Goal: Task Accomplishment & Management: Use online tool/utility

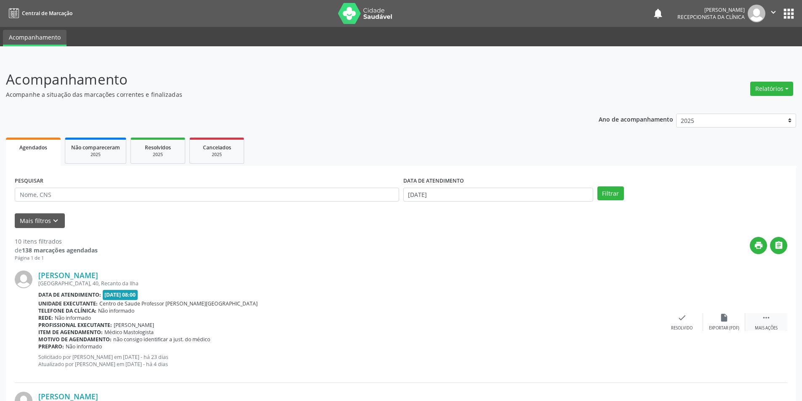
click at [765, 325] on div "Mais ações" at bounding box center [766, 328] width 23 height 6
click at [723, 319] on icon "alarm_off" at bounding box center [724, 317] width 9 height 9
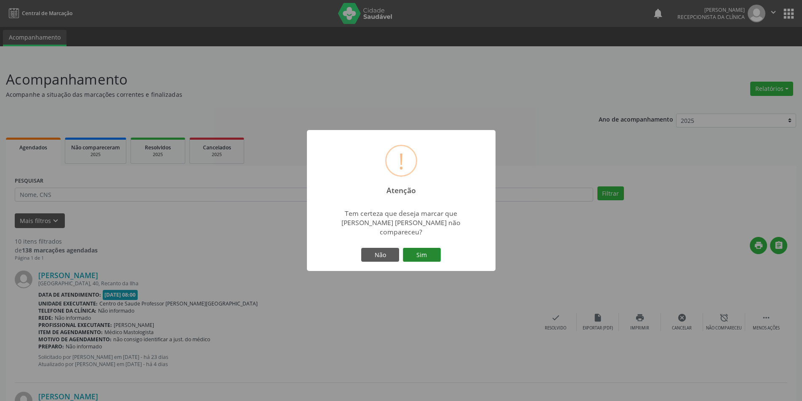
click at [427, 249] on button "Sim" at bounding box center [422, 255] width 38 height 14
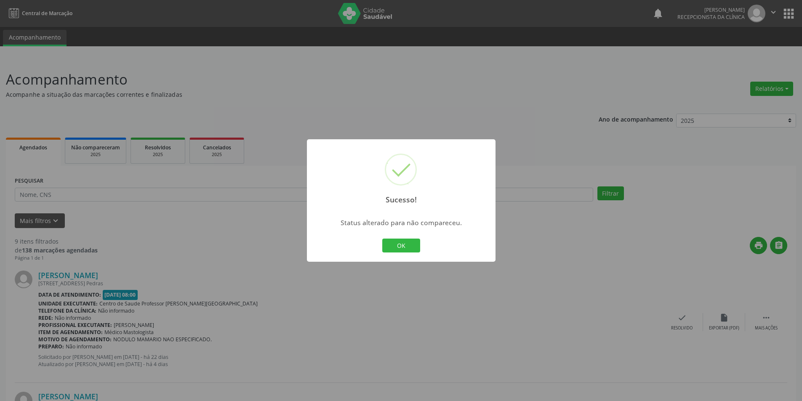
click at [407, 254] on div "OK Cancel" at bounding box center [401, 246] width 42 height 18
click at [407, 241] on button "OK" at bounding box center [401, 246] width 38 height 14
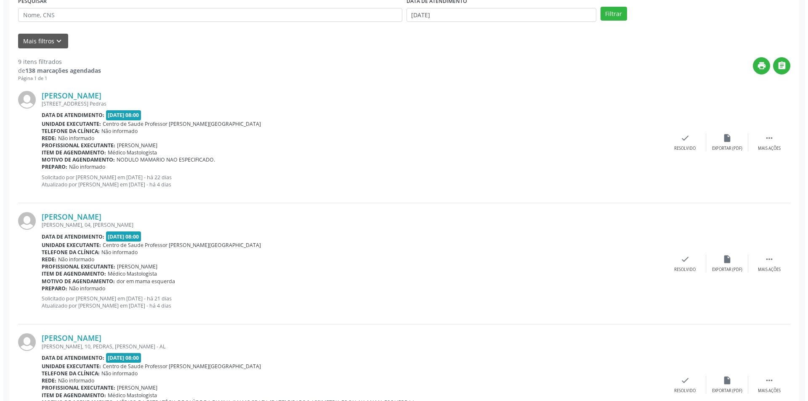
scroll to position [211, 0]
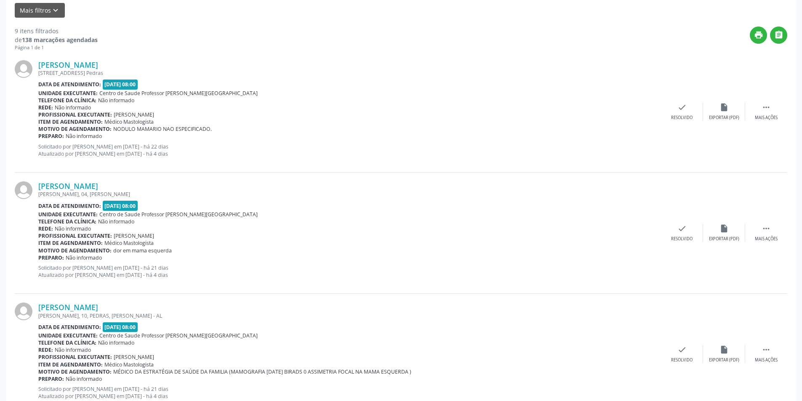
click at [731, 244] on div "[PERSON_NAME] [PERSON_NAME], 04, Urbano Data de atendimento: [DATE] 08:00 Unida…" at bounding box center [401, 233] width 773 height 121
click at [723, 239] on div "Exportar (PDF)" at bounding box center [724, 239] width 30 height 6
click at [675, 240] on div "Resolvido" at bounding box center [681, 239] width 21 height 6
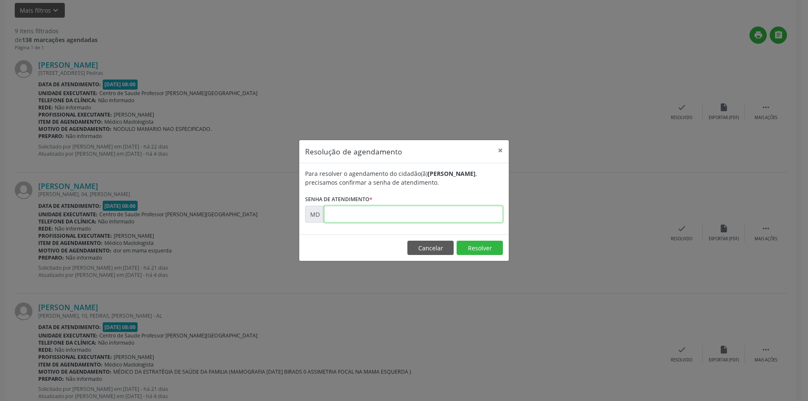
paste input "00003400"
type input "00003400"
click at [489, 245] on button "Resolver" at bounding box center [480, 248] width 46 height 14
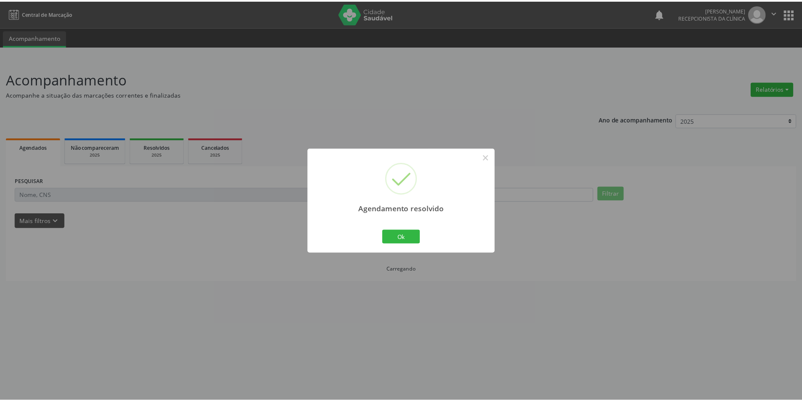
scroll to position [0, 0]
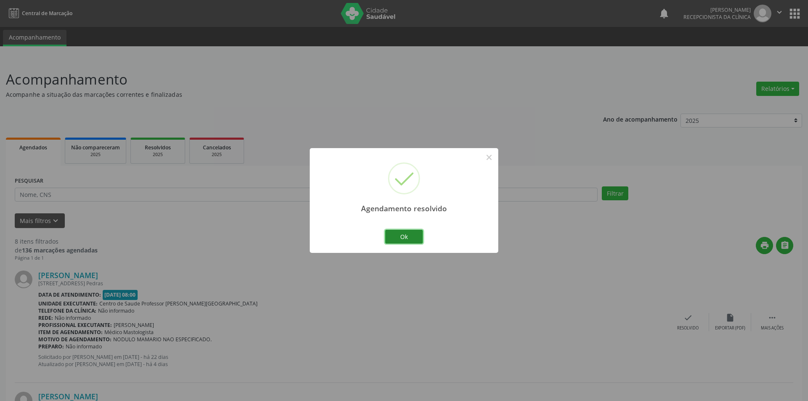
click at [416, 238] on button "Ok" at bounding box center [404, 237] width 38 height 14
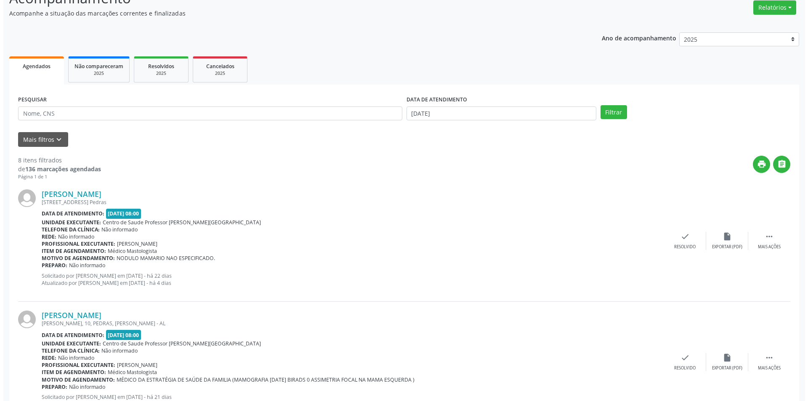
scroll to position [84, 0]
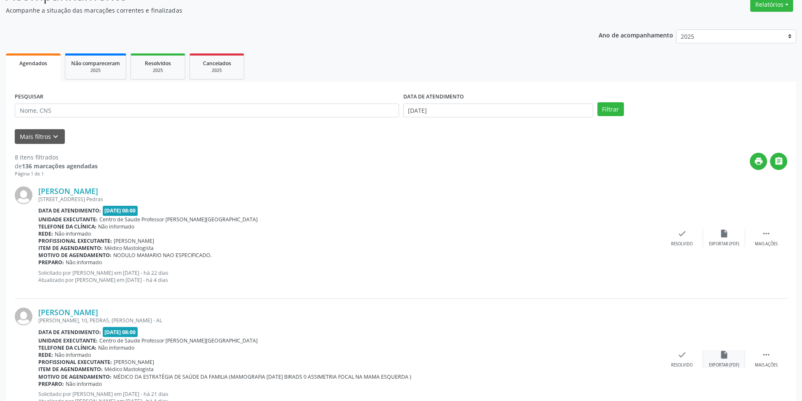
click at [719, 354] on div "insert_drive_file Exportar (PDF)" at bounding box center [724, 359] width 42 height 18
click at [725, 355] on icon "insert_drive_file" at bounding box center [724, 354] width 9 height 9
click at [674, 369] on div "[PERSON_NAME] [PERSON_NAME], 10, PEDRAS, [PERSON_NAME] Data de atendimento: [DA…" at bounding box center [401, 359] width 773 height 121
click at [689, 360] on div "check Resolvido" at bounding box center [682, 359] width 42 height 18
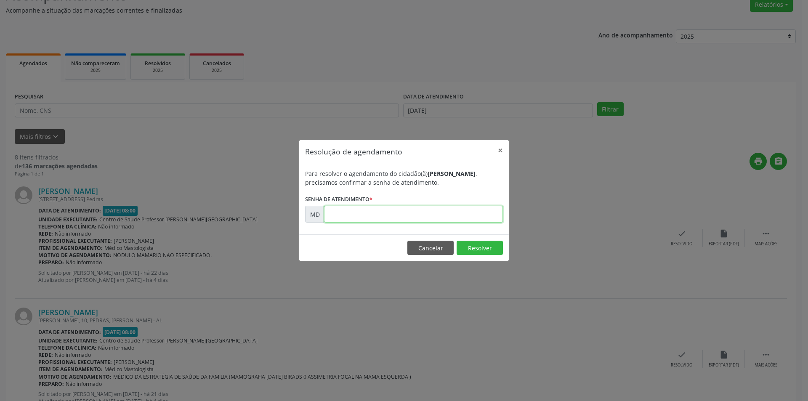
paste input "00003477"
type input "00003477"
click at [472, 245] on button "Resolver" at bounding box center [480, 248] width 46 height 14
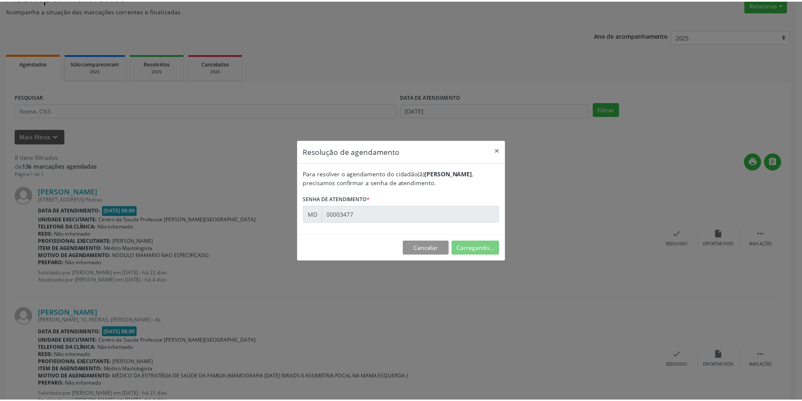
scroll to position [0, 0]
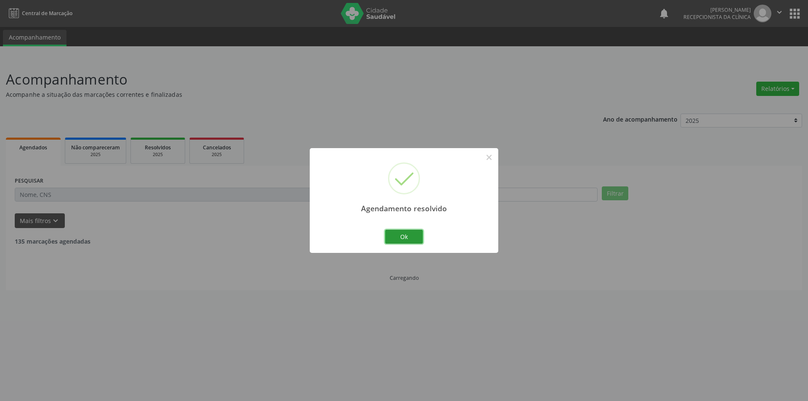
drag, startPoint x: 397, startPoint y: 239, endPoint x: 379, endPoint y: 131, distance: 110.1
click at [401, 239] on button "Ok" at bounding box center [404, 237] width 38 height 14
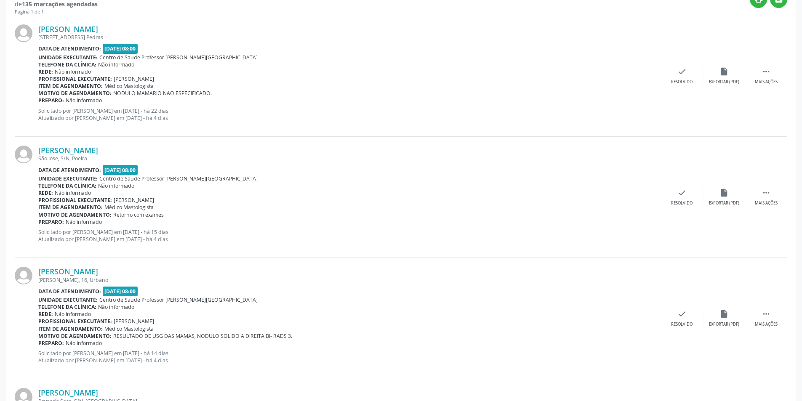
scroll to position [337, 0]
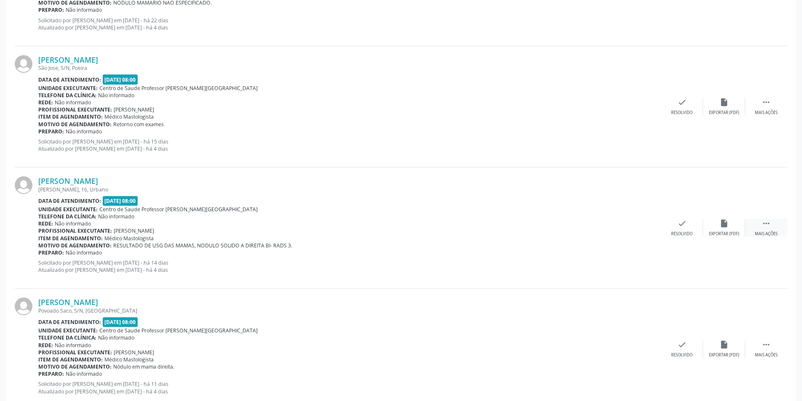
click at [766, 234] on div "Mais ações" at bounding box center [766, 234] width 23 height 6
click at [729, 235] on div "Não compareceu" at bounding box center [724, 234] width 36 height 6
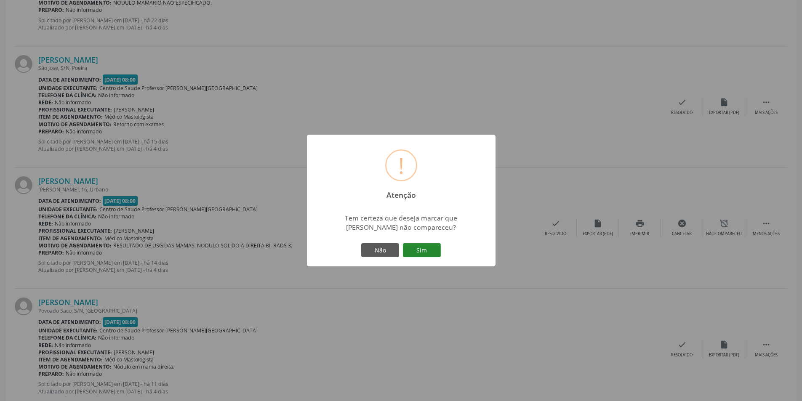
click at [422, 251] on button "Sim" at bounding box center [422, 250] width 38 height 14
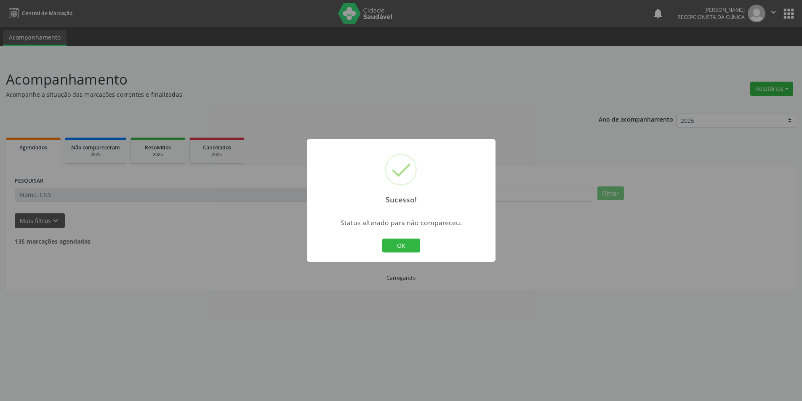
scroll to position [0, 0]
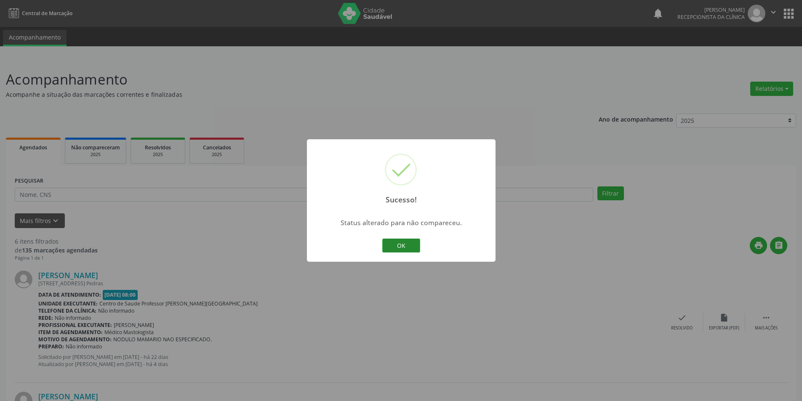
click at [409, 243] on button "OK" at bounding box center [401, 246] width 38 height 14
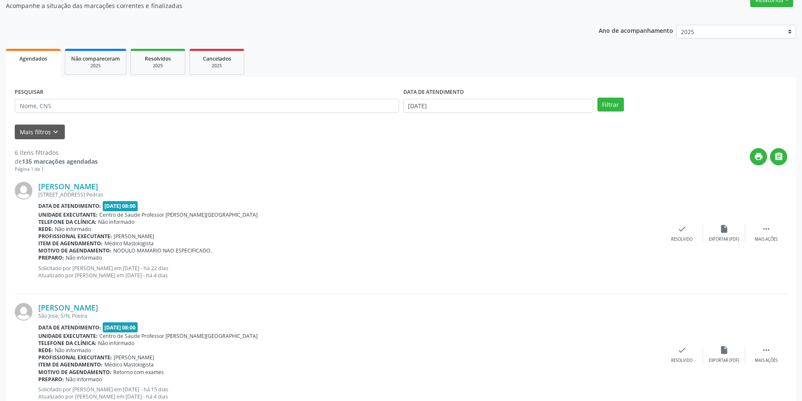
scroll to position [253, 0]
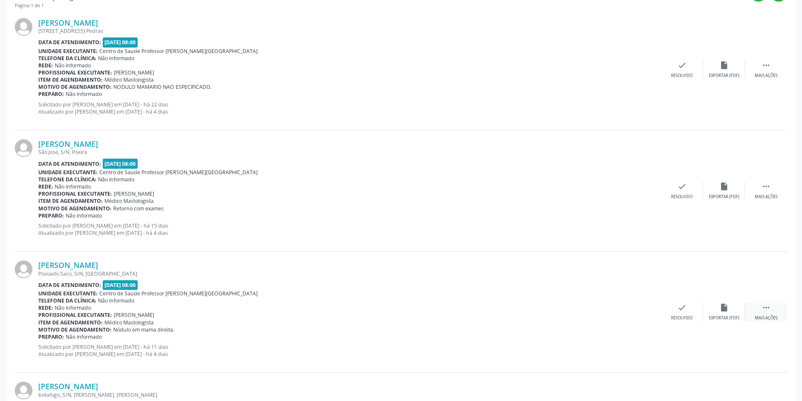
click at [773, 320] on div "Mais ações" at bounding box center [766, 318] width 23 height 6
click at [736, 320] on div "Não compareceu" at bounding box center [724, 318] width 36 height 6
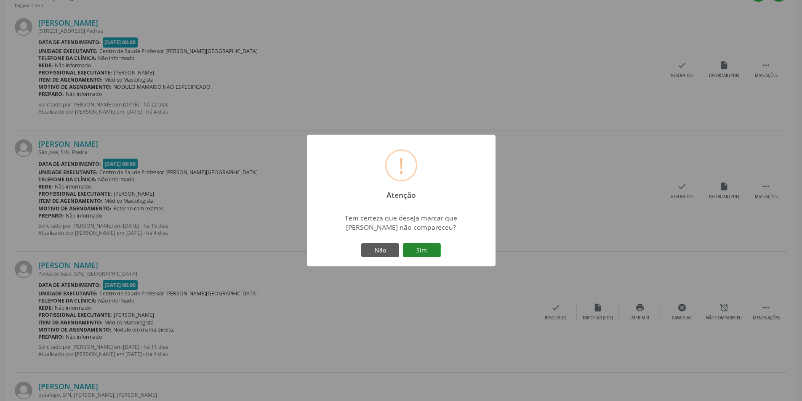
click at [416, 248] on button "Sim" at bounding box center [422, 250] width 38 height 14
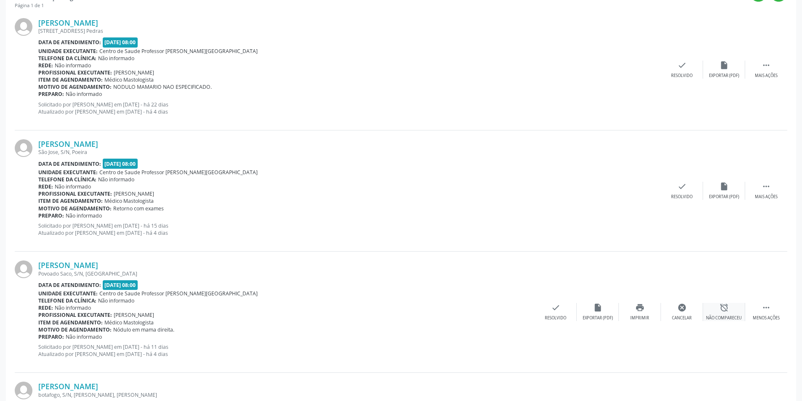
click at [722, 317] on div "Não compareceu" at bounding box center [724, 318] width 36 height 6
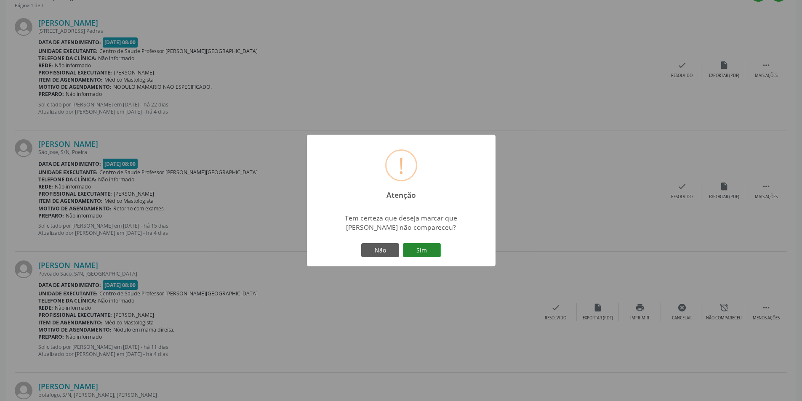
click at [430, 251] on button "Sim" at bounding box center [422, 250] width 38 height 14
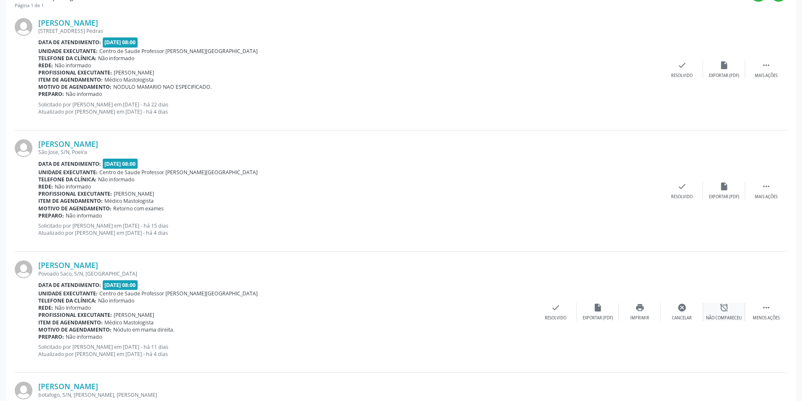
click at [727, 315] on div "Não compareceu" at bounding box center [724, 318] width 36 height 6
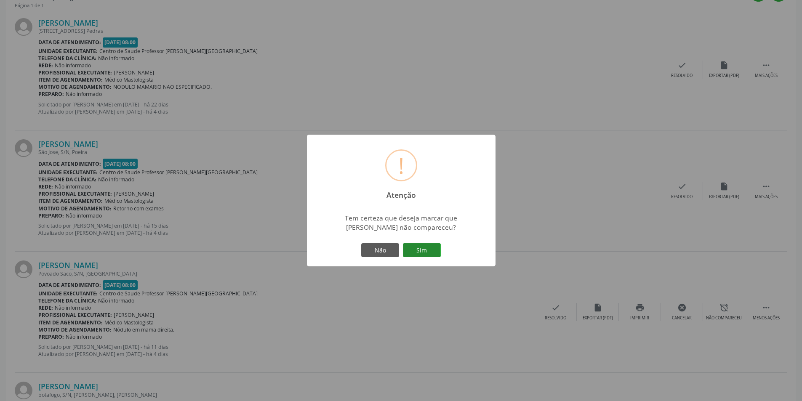
click at [424, 252] on button "Sim" at bounding box center [422, 250] width 38 height 14
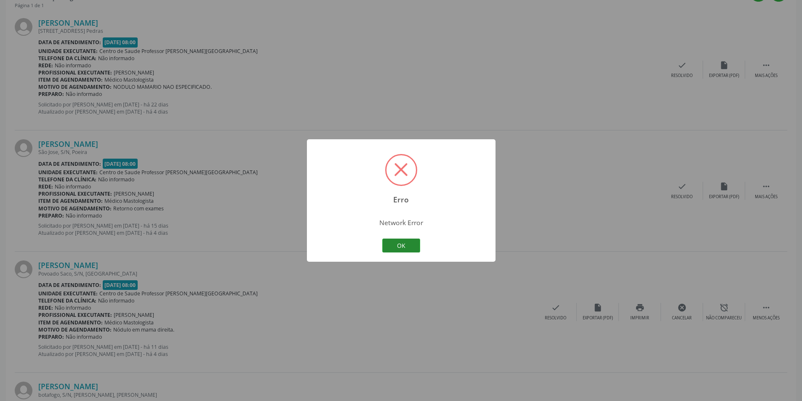
click at [399, 245] on button "OK" at bounding box center [401, 246] width 38 height 14
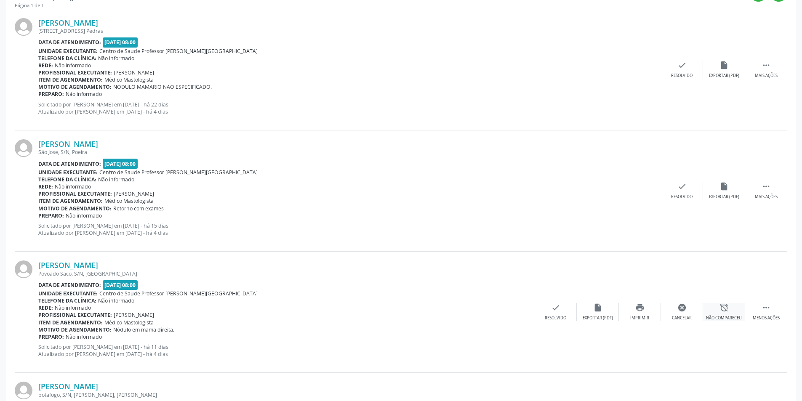
click at [728, 320] on div "Não compareceu" at bounding box center [724, 318] width 36 height 6
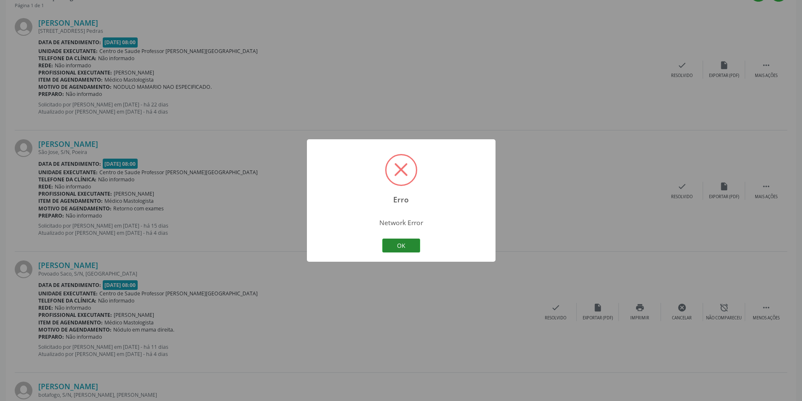
click at [408, 248] on button "OK" at bounding box center [401, 246] width 38 height 14
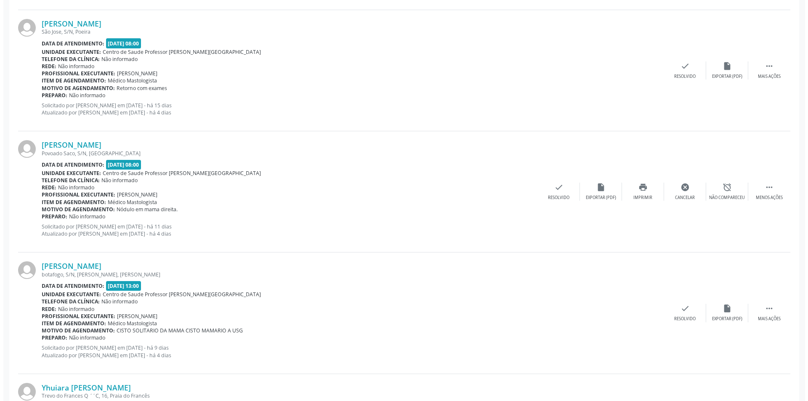
scroll to position [421, 0]
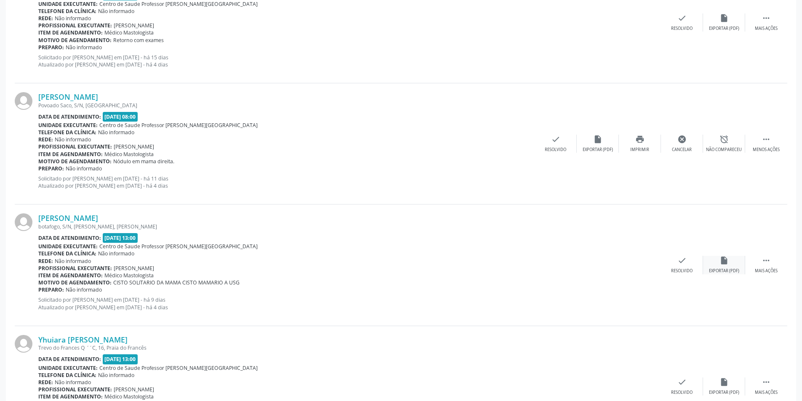
click at [726, 269] on div "Exportar (PDF)" at bounding box center [724, 271] width 30 height 6
click at [718, 268] on div "Exportar (PDF)" at bounding box center [724, 271] width 30 height 6
click at [724, 266] on div "insert_drive_file Exportar (PDF)" at bounding box center [724, 265] width 42 height 18
click at [691, 267] on div "check Resolvido" at bounding box center [682, 265] width 42 height 18
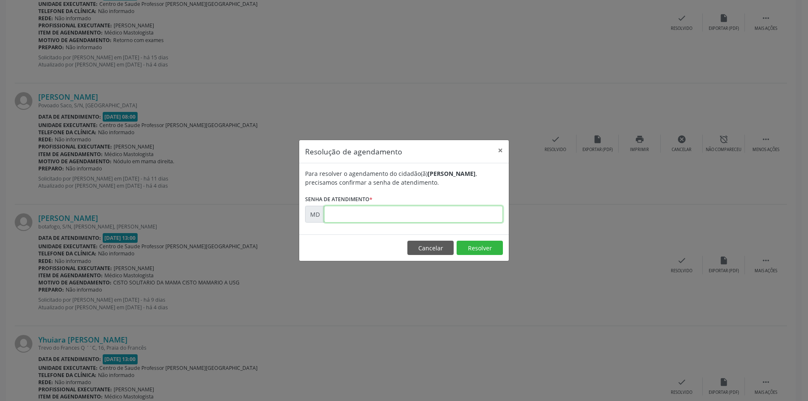
paste input "00005169"
type input "00005169"
click at [479, 246] on button "Resolver" at bounding box center [480, 248] width 46 height 14
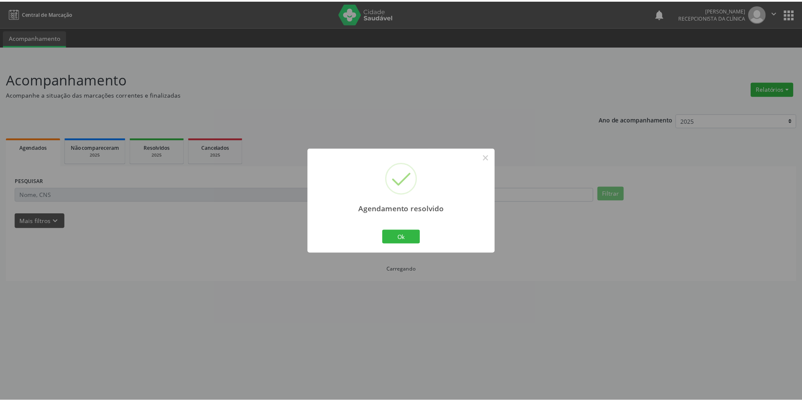
scroll to position [0, 0]
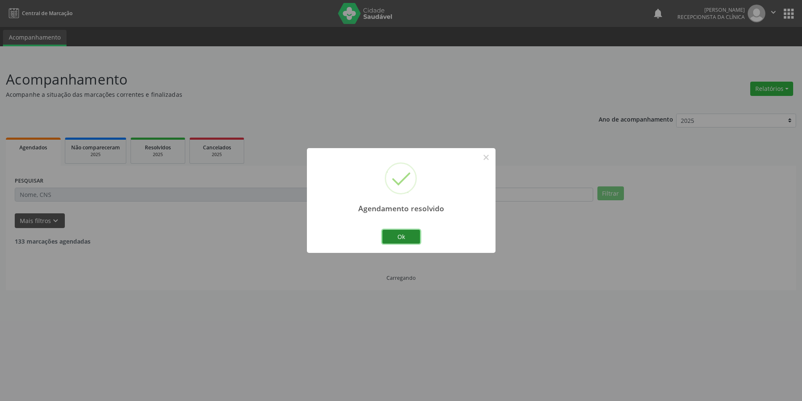
click at [416, 238] on button "Ok" at bounding box center [401, 237] width 38 height 14
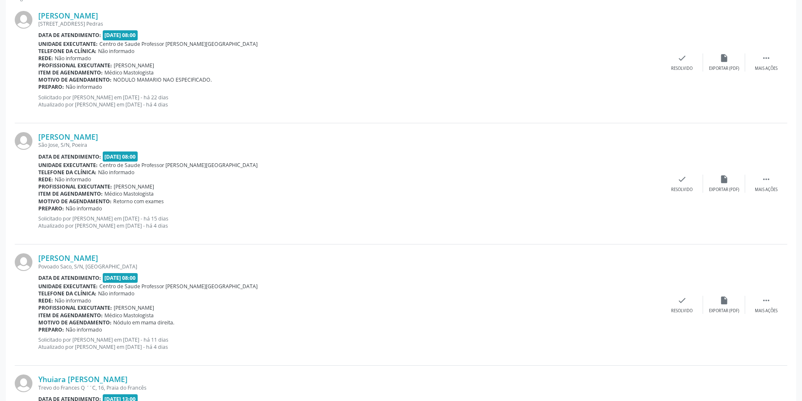
scroll to position [295, 0]
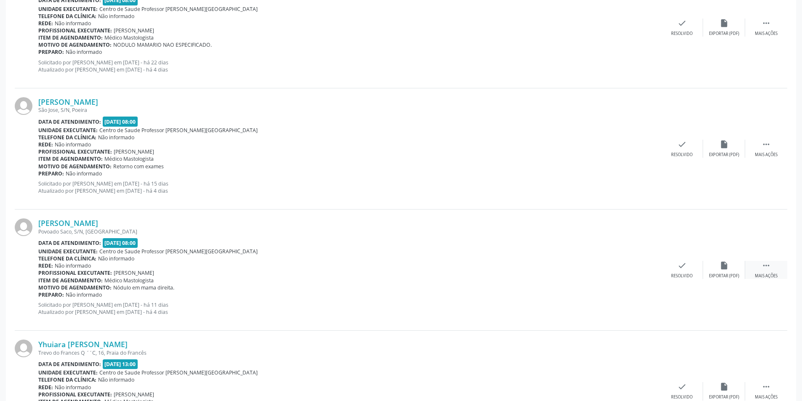
click at [764, 274] on div "Mais ações" at bounding box center [766, 276] width 23 height 6
click at [728, 277] on div "Não compareceu" at bounding box center [724, 276] width 36 height 6
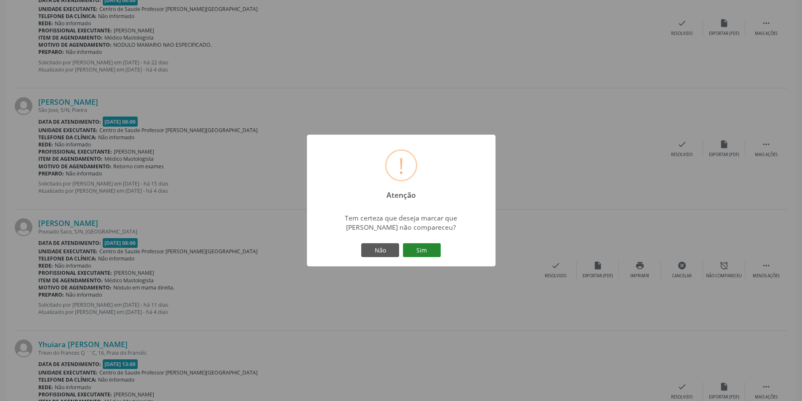
click at [435, 253] on button "Sim" at bounding box center [422, 250] width 38 height 14
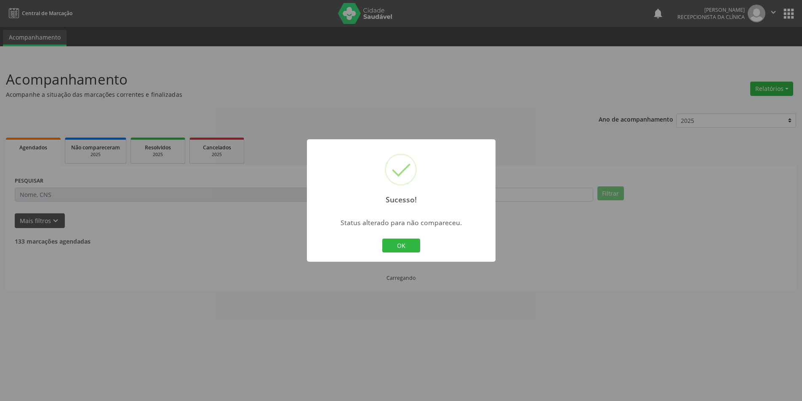
scroll to position [0, 0]
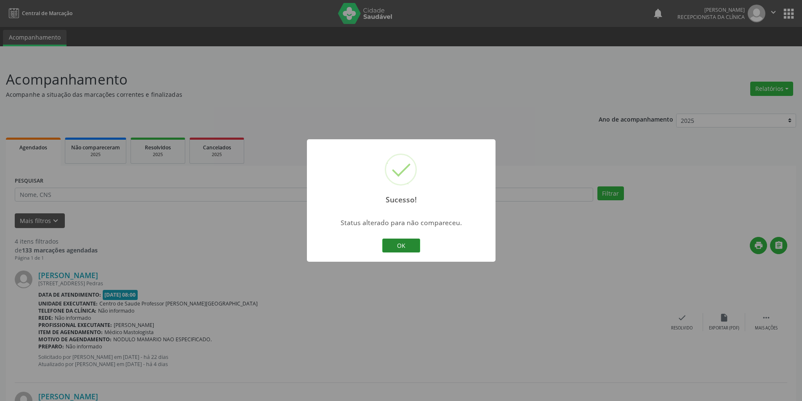
click at [404, 250] on button "OK" at bounding box center [401, 246] width 38 height 14
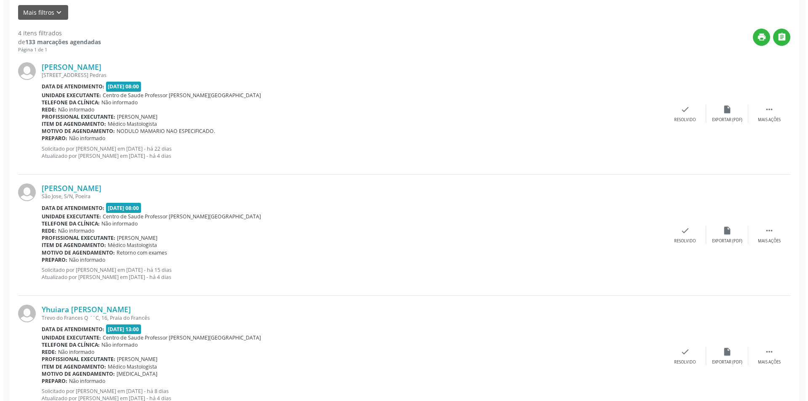
scroll to position [295, 0]
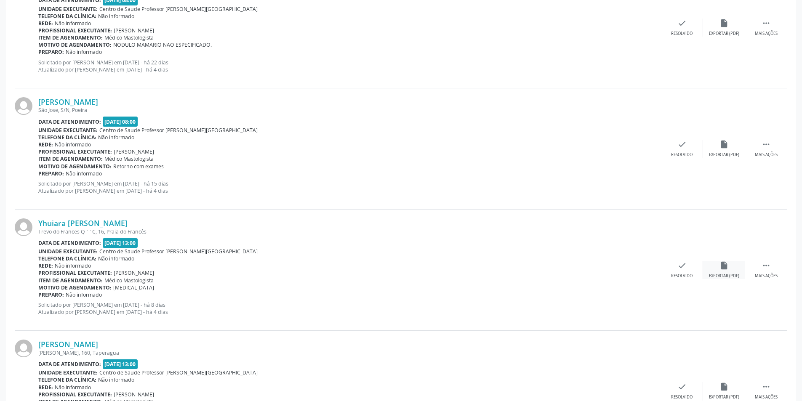
click at [714, 270] on div "insert_drive_file Exportar (PDF)" at bounding box center [724, 270] width 42 height 18
click at [684, 277] on div "Resolvido" at bounding box center [681, 276] width 21 height 6
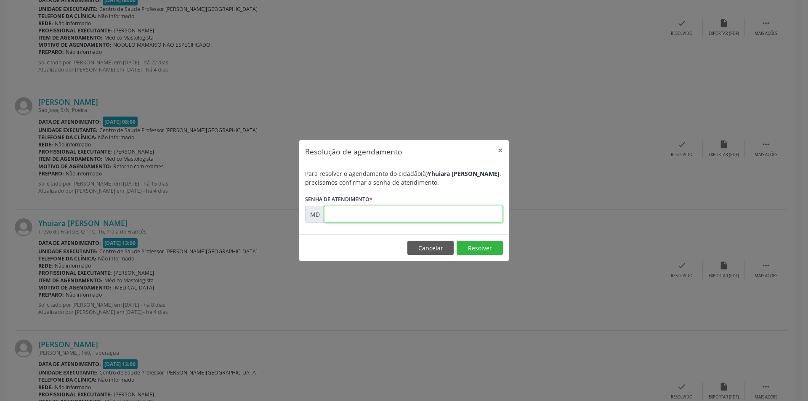
paste input "00005313"
type input "00005313"
click at [476, 248] on button "Resolver" at bounding box center [480, 248] width 46 height 14
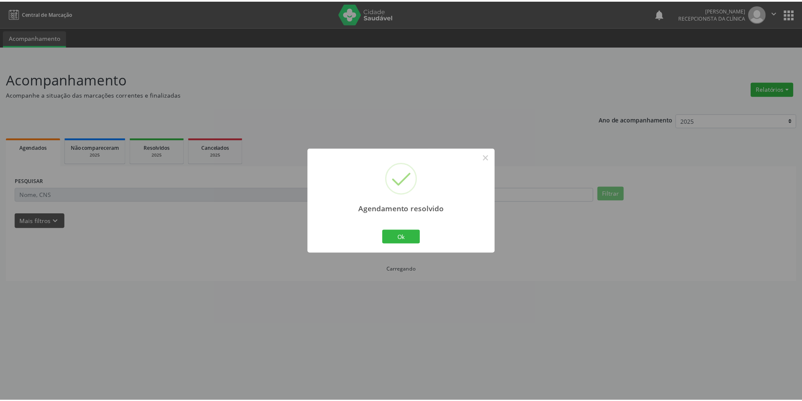
scroll to position [0, 0]
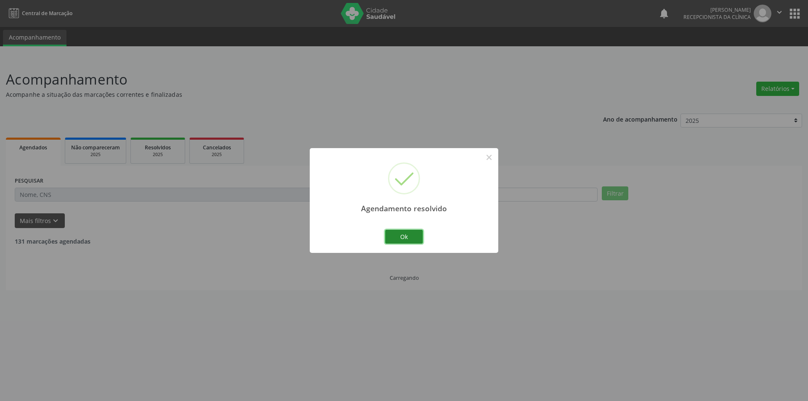
click at [413, 240] on button "Ok" at bounding box center [404, 237] width 38 height 14
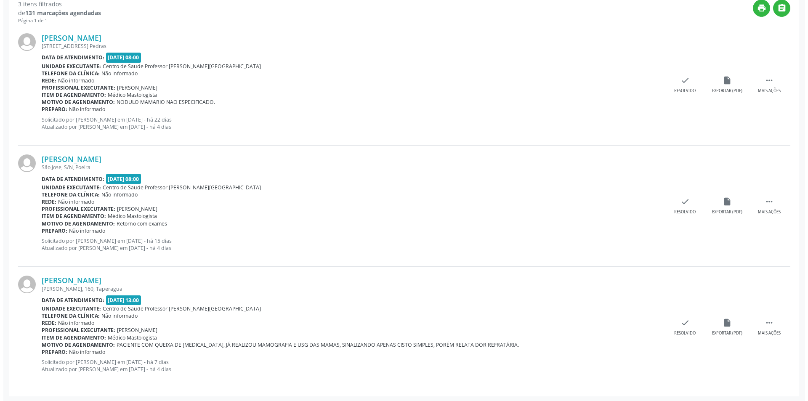
scroll to position [239, 0]
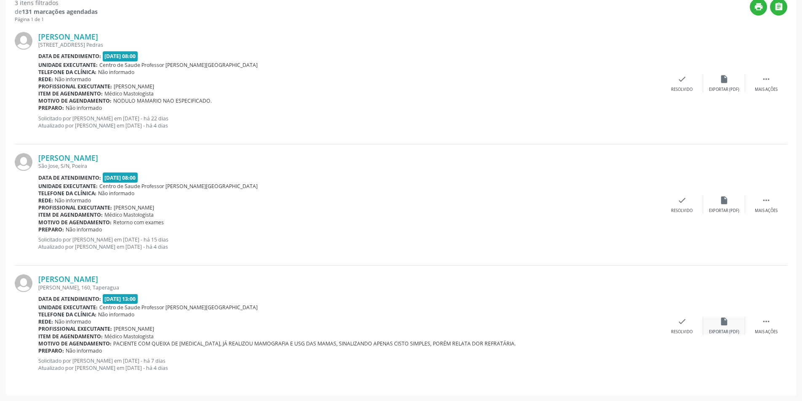
click at [722, 323] on icon "insert_drive_file" at bounding box center [724, 321] width 9 height 9
click at [683, 330] on div "Resolvido" at bounding box center [681, 332] width 21 height 6
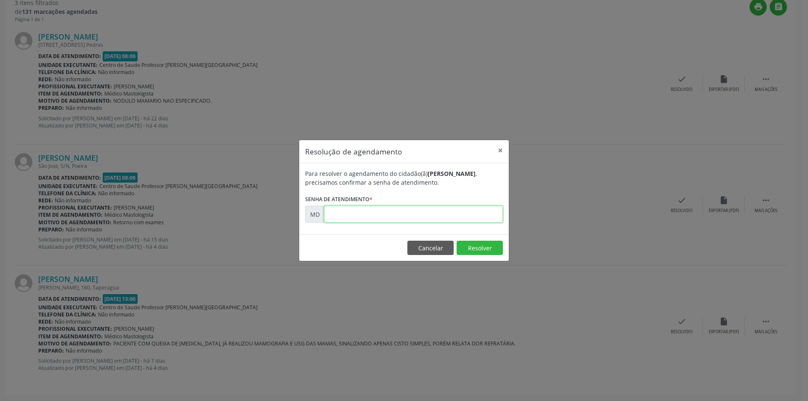
paste input "00005611"
type input "00005611"
click at [474, 245] on button "Resolver" at bounding box center [480, 248] width 46 height 14
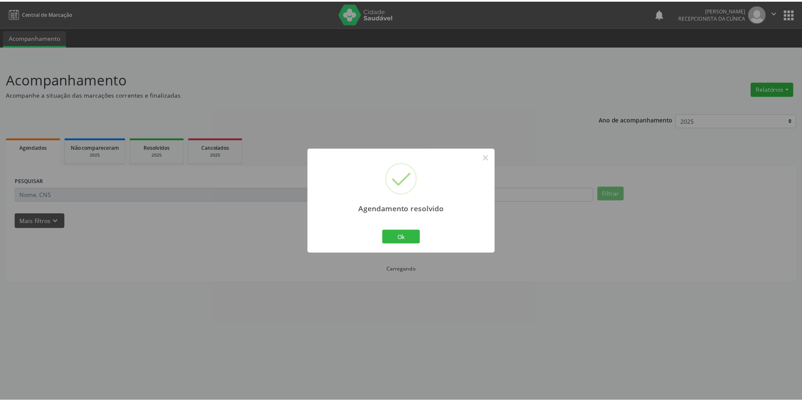
scroll to position [0, 0]
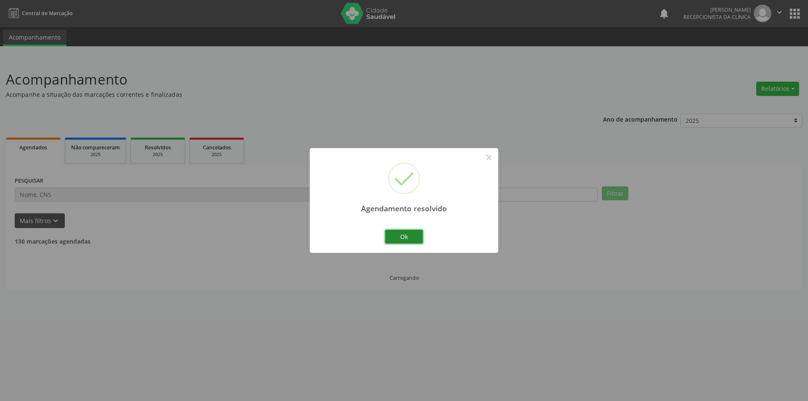
click at [412, 232] on button "Ok" at bounding box center [404, 237] width 38 height 14
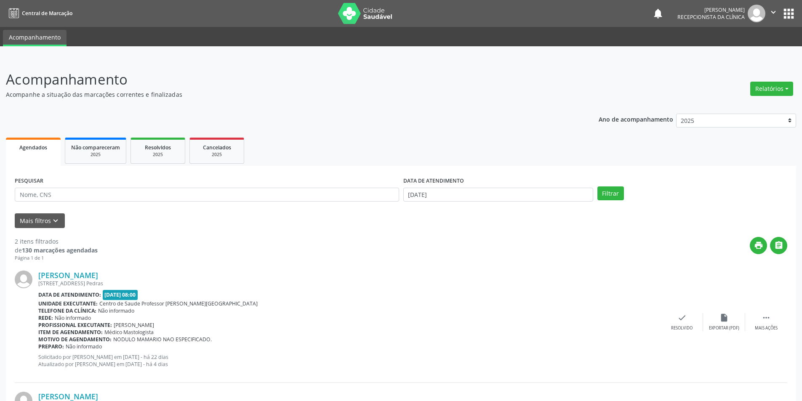
click at [32, 144] on div "Agendados" at bounding box center [33, 147] width 43 height 9
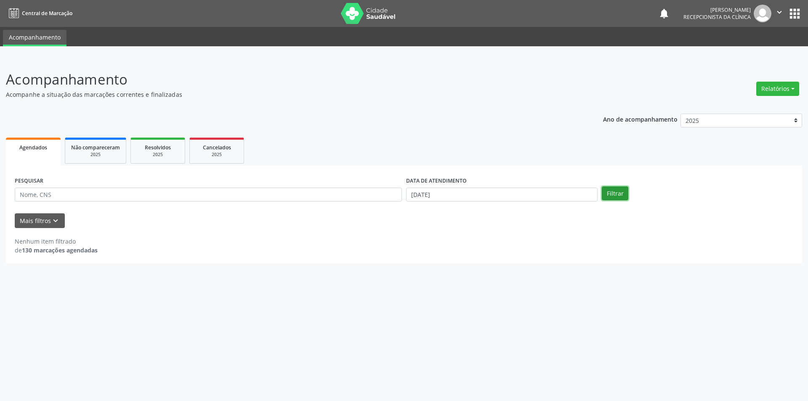
click at [607, 193] on button "Filtrar" at bounding box center [615, 194] width 27 height 14
